Goal: Answer question/provide support: Share knowledge or assist other users

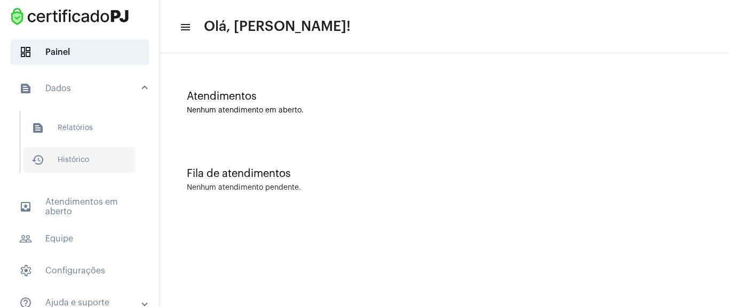
click at [63, 157] on span "history_outlined Histórico" at bounding box center [79, 160] width 113 height 26
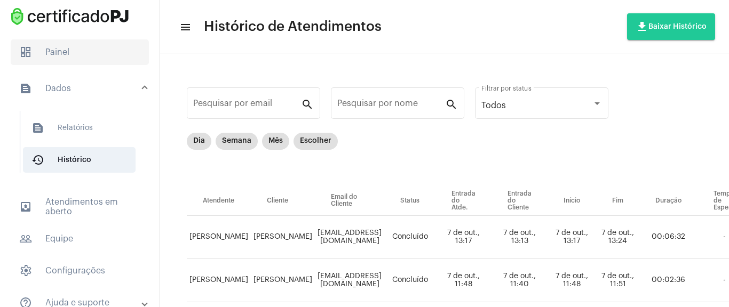
click at [118, 60] on span "dashboard Painel" at bounding box center [80, 52] width 138 height 26
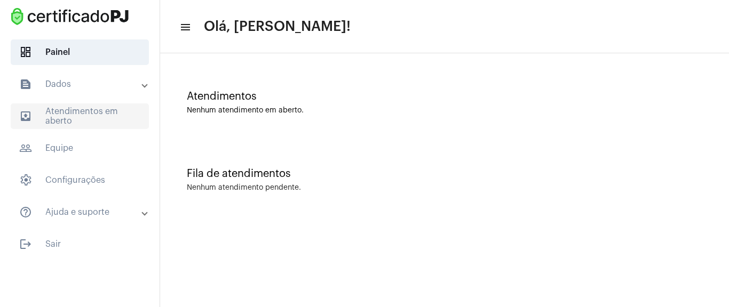
drag, startPoint x: 119, startPoint y: 121, endPoint x: 114, endPoint y: 121, distance: 5.4
click at [118, 121] on span "outbox_outline Atendimentos em aberto" at bounding box center [80, 117] width 138 height 26
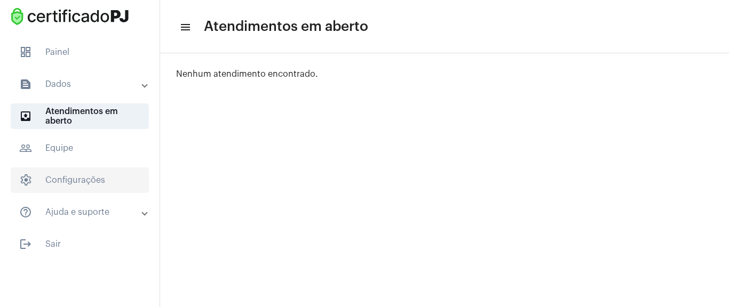
click at [109, 188] on span "settings Configurações" at bounding box center [80, 181] width 138 height 26
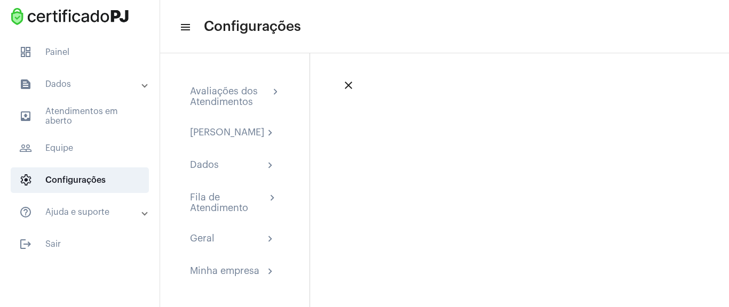
click at [136, 91] on mat-panel-title "text_snippet_outlined Dados" at bounding box center [80, 84] width 123 height 13
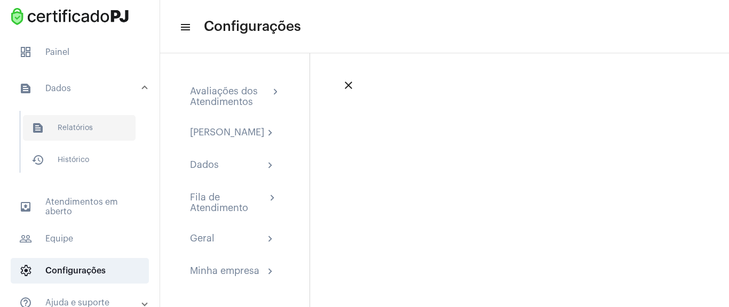
click at [97, 123] on span "text_snippet_outlined Relatórios" at bounding box center [79, 128] width 113 height 26
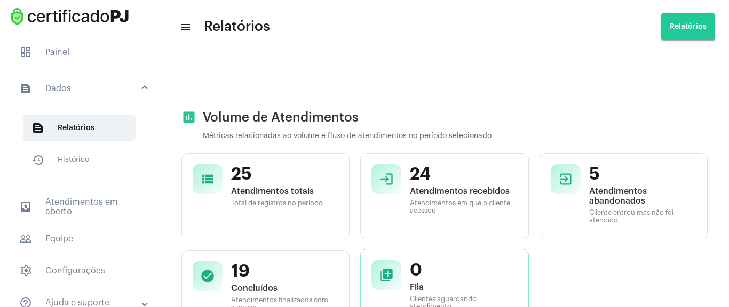
scroll to position [128, 0]
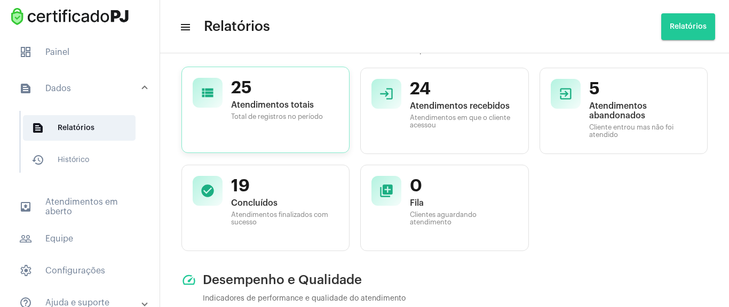
click at [281, 109] on span "Atendimentos totais" at bounding box center [284, 105] width 107 height 10
click at [440, 95] on span "24" at bounding box center [463, 88] width 107 height 20
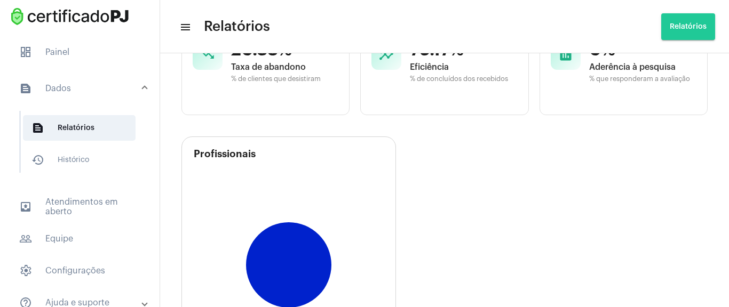
scroll to position [576, 0]
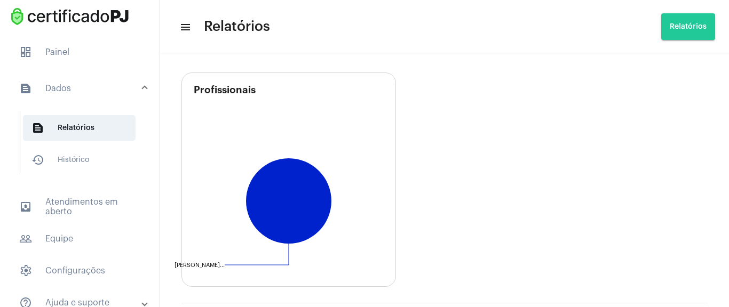
click at [71, 94] on mat-panel-title "text_snippet_outlined Dados" at bounding box center [80, 88] width 123 height 13
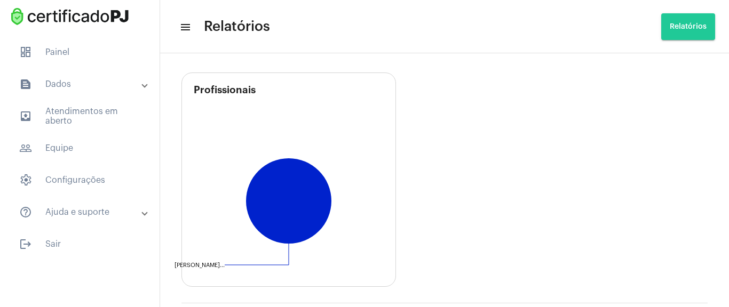
click at [71, 94] on mat-expansion-panel-header "text_snippet_outlined Dados" at bounding box center [82, 85] width 153 height 26
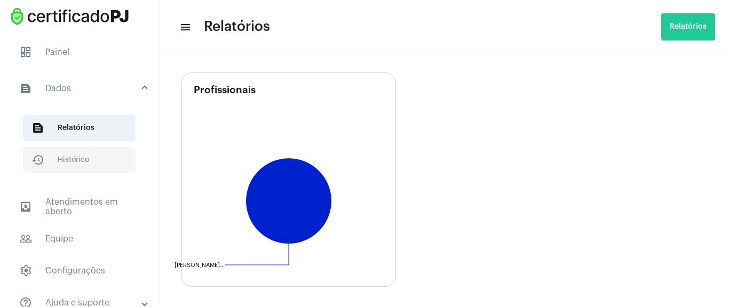
click at [74, 165] on span "history_outlined Histórico" at bounding box center [79, 160] width 113 height 26
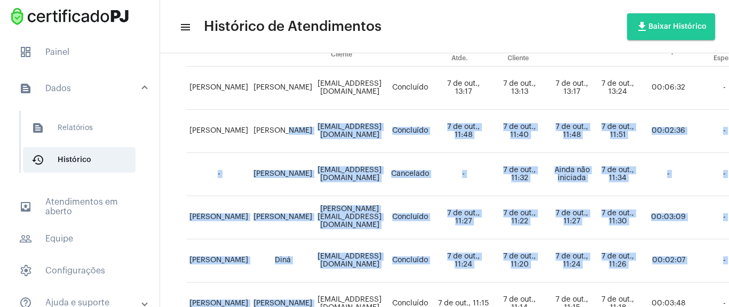
drag, startPoint x: 285, startPoint y: 299, endPoint x: 327, endPoint y: 299, distance: 41.6
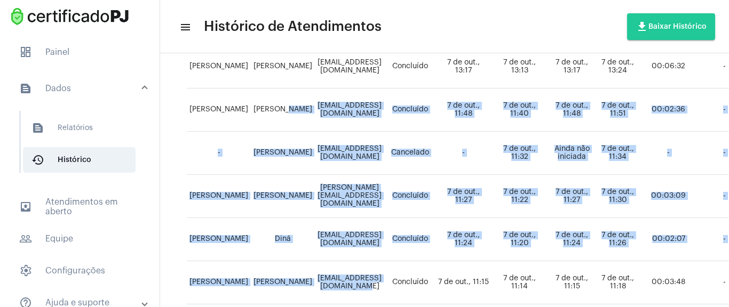
click at [384, 156] on td "[EMAIL_ADDRESS][DOMAIN_NAME]" at bounding box center [349, 153] width 69 height 43
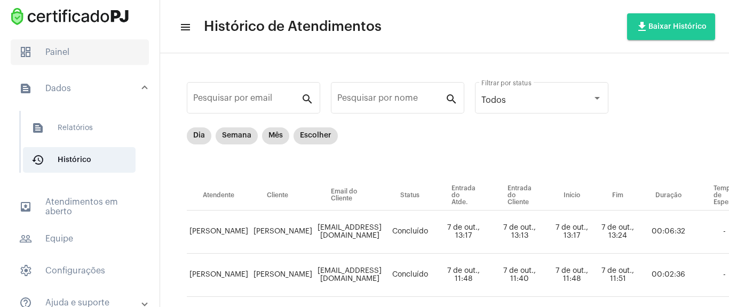
scroll to position [0, 0]
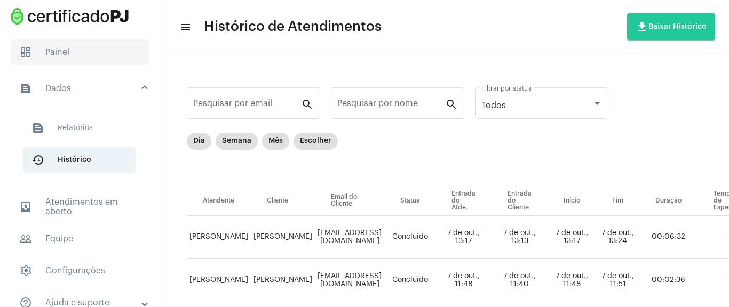
click at [64, 59] on span "dashboard Painel" at bounding box center [80, 52] width 138 height 26
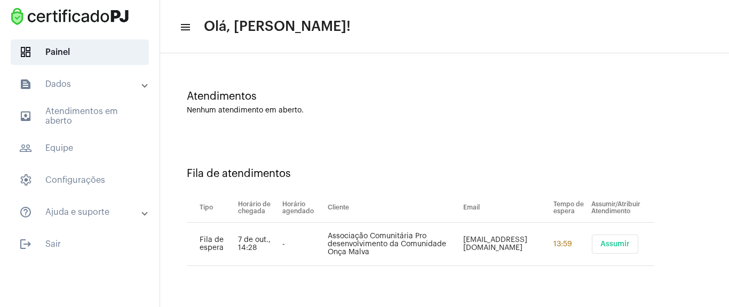
click at [616, 241] on span "Assumir" at bounding box center [614, 244] width 29 height 7
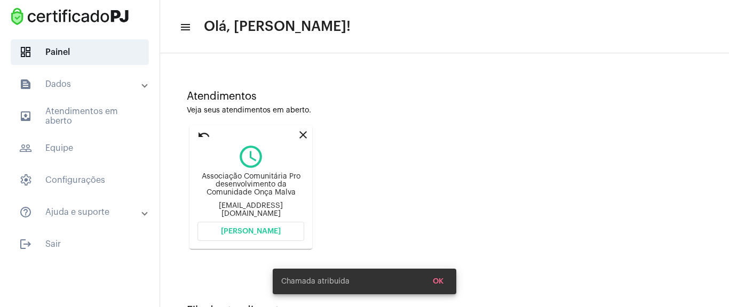
click at [275, 234] on span "[PERSON_NAME]" at bounding box center [251, 231] width 60 height 7
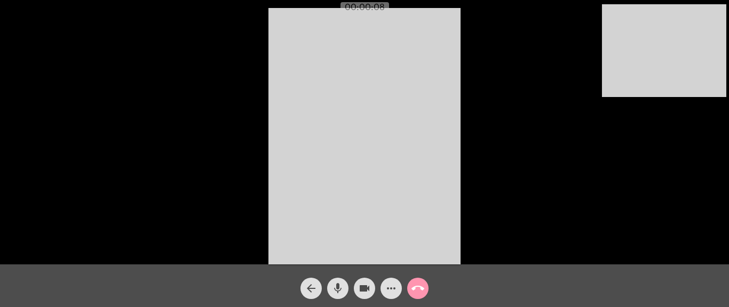
click at [537, 48] on div "Acessando Câmera e Microfone..." at bounding box center [364, 135] width 727 height 265
click at [394, 290] on mat-icon "more_horiz" at bounding box center [391, 288] width 13 height 13
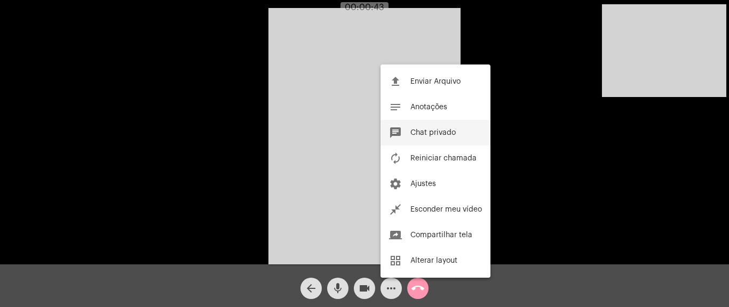
click at [439, 137] on button "chat Chat privado" at bounding box center [436, 133] width 110 height 26
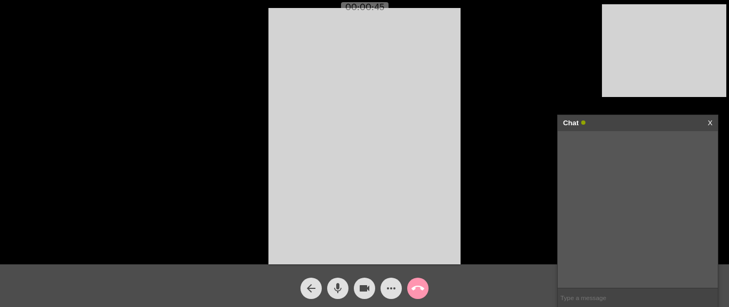
drag, startPoint x: 590, startPoint y: 303, endPoint x: 538, endPoint y: 244, distance: 78.6
click at [590, 302] on input "text" at bounding box center [638, 298] width 160 height 19
paste input "[URL][DOMAIN_NAME]"
type input "[URL][DOMAIN_NAME]"
drag, startPoint x: 605, startPoint y: 143, endPoint x: 651, endPoint y: 170, distance: 52.9
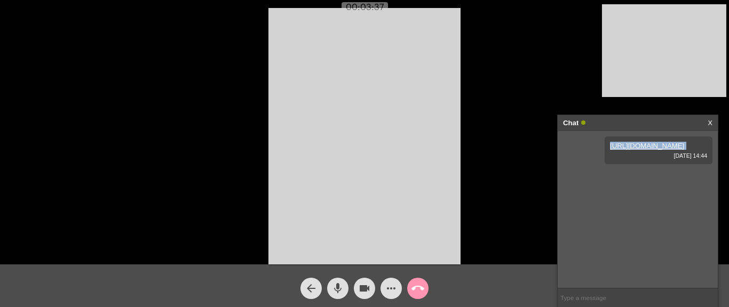
click at [651, 164] on div "[URL][DOMAIN_NAME] [DATE] 14:44" at bounding box center [659, 151] width 108 height 28
click at [534, 118] on app-call "00:03:40 Acessando Câmera e Microfone... arrow_back mic videocam more_horiz cal…" at bounding box center [364, 153] width 729 height 307
copy link "[URL][DOMAIN_NAME]"
click at [604, 185] on div "[URL][DOMAIN_NAME] [DATE] 14:44" at bounding box center [638, 209] width 160 height 157
click at [416, 287] on mat-icon "call_end" at bounding box center [418, 288] width 13 height 13
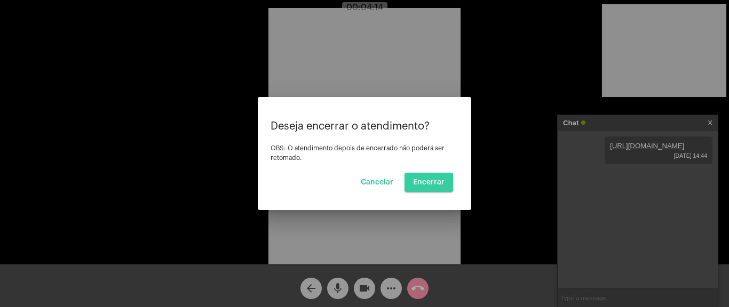
click at [437, 181] on span "Encerrar" at bounding box center [428, 182] width 31 height 7
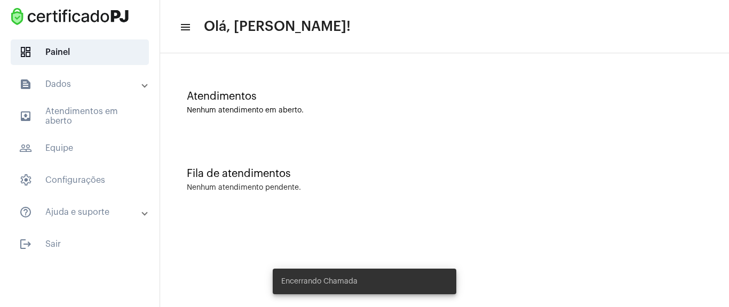
click at [403, 35] on mat-toolbar-row "menu Olá, [PERSON_NAME]!" at bounding box center [444, 27] width 569 height 34
